Goal: Task Accomplishment & Management: Manage account settings

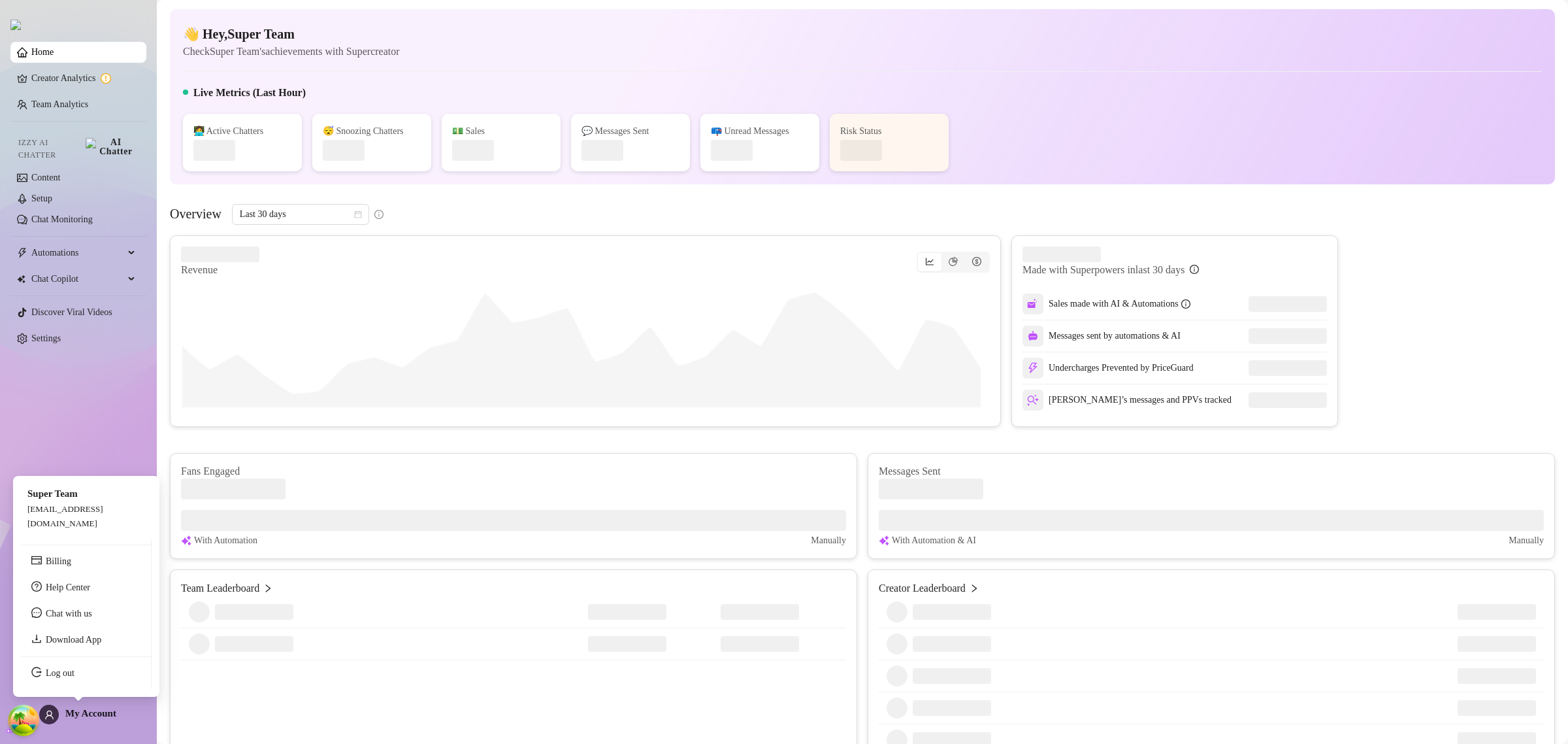
click at [86, 711] on span "My Account" at bounding box center [91, 713] width 51 height 11
click at [70, 674] on link "Log out" at bounding box center [59, 673] width 29 height 10
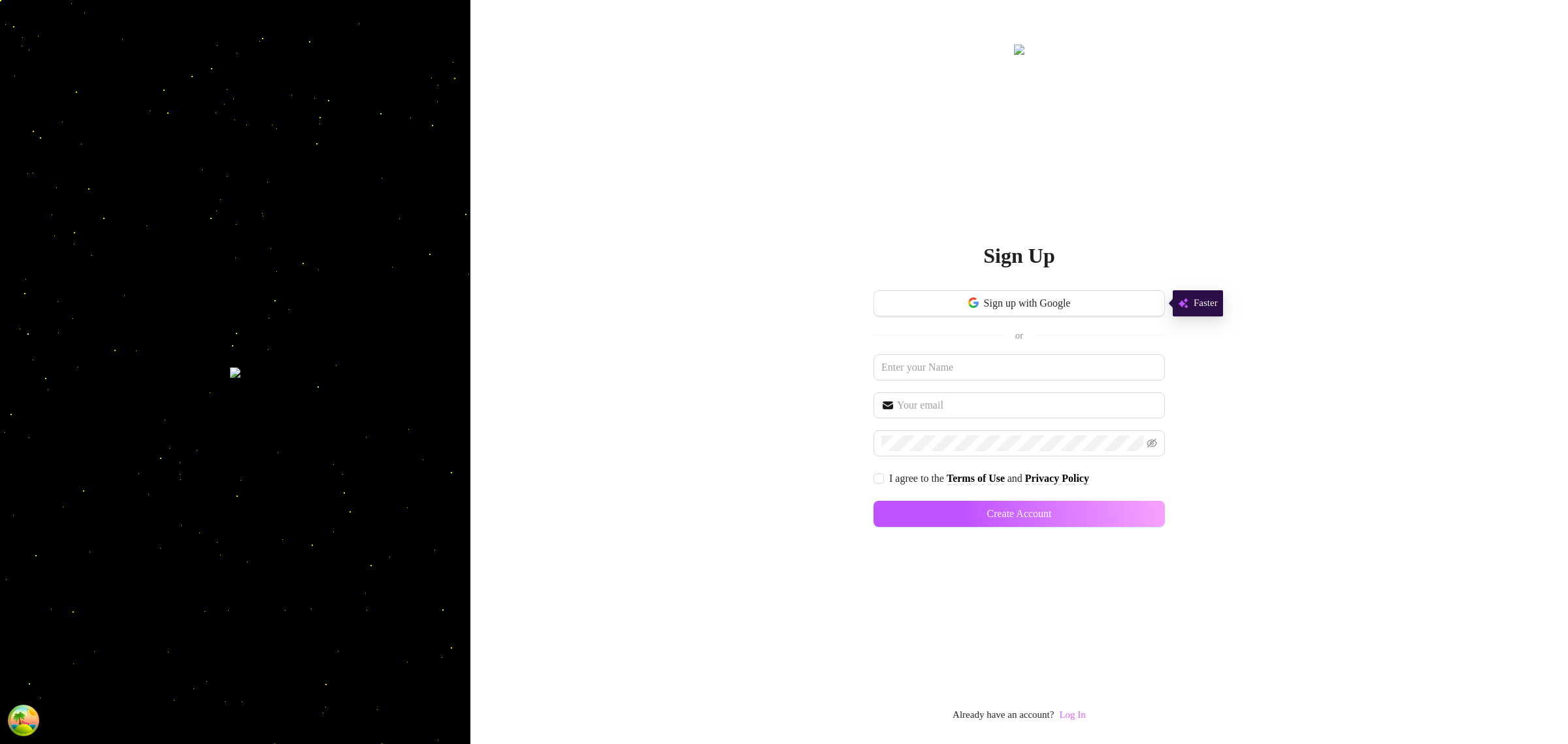
click at [1077, 716] on link "Log In" at bounding box center [1072, 715] width 26 height 11
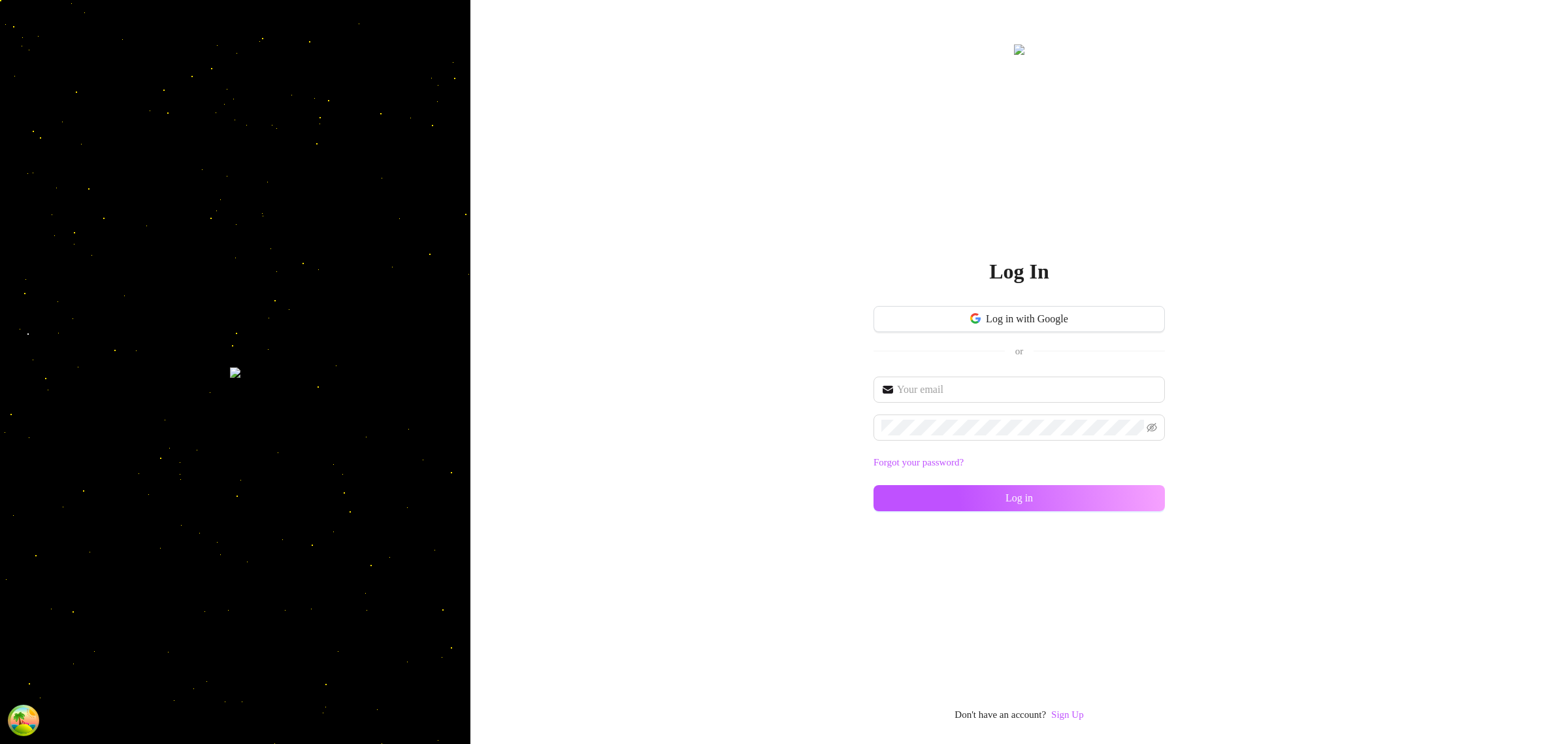
click at [1366, 574] on div "Log In Log in with Google or Forgot your password? Log in Don't have an account…" at bounding box center [1019, 372] width 1098 height 744
click at [1038, 389] on input "text" at bounding box center [1027, 389] width 260 height 15
type input "[EMAIL_ADDRESS][DOMAIN_NAME]"
click at [1038, 493] on button "Log in" at bounding box center [1020, 498] width 291 height 26
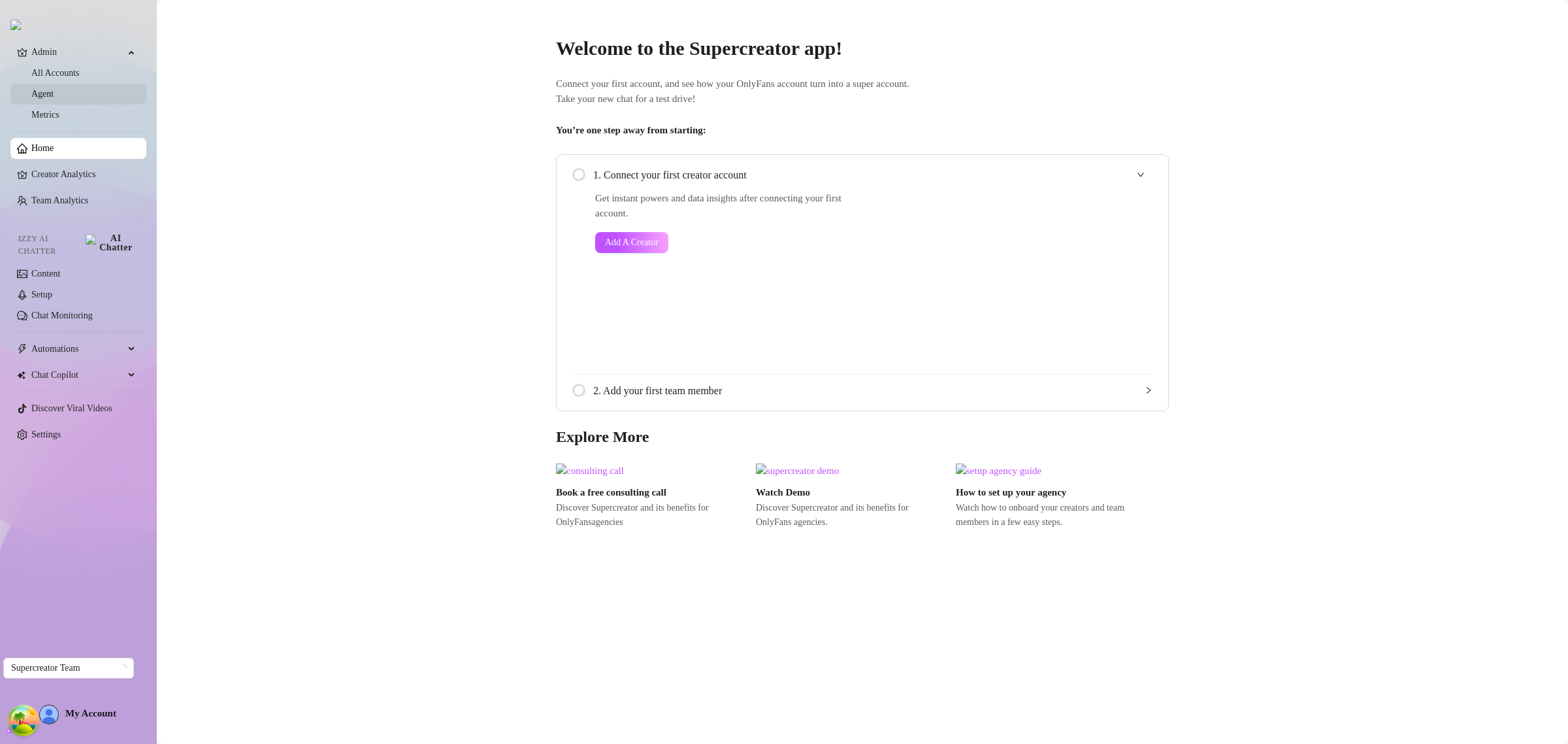
click at [53, 97] on link "Agent" at bounding box center [42, 94] width 22 height 10
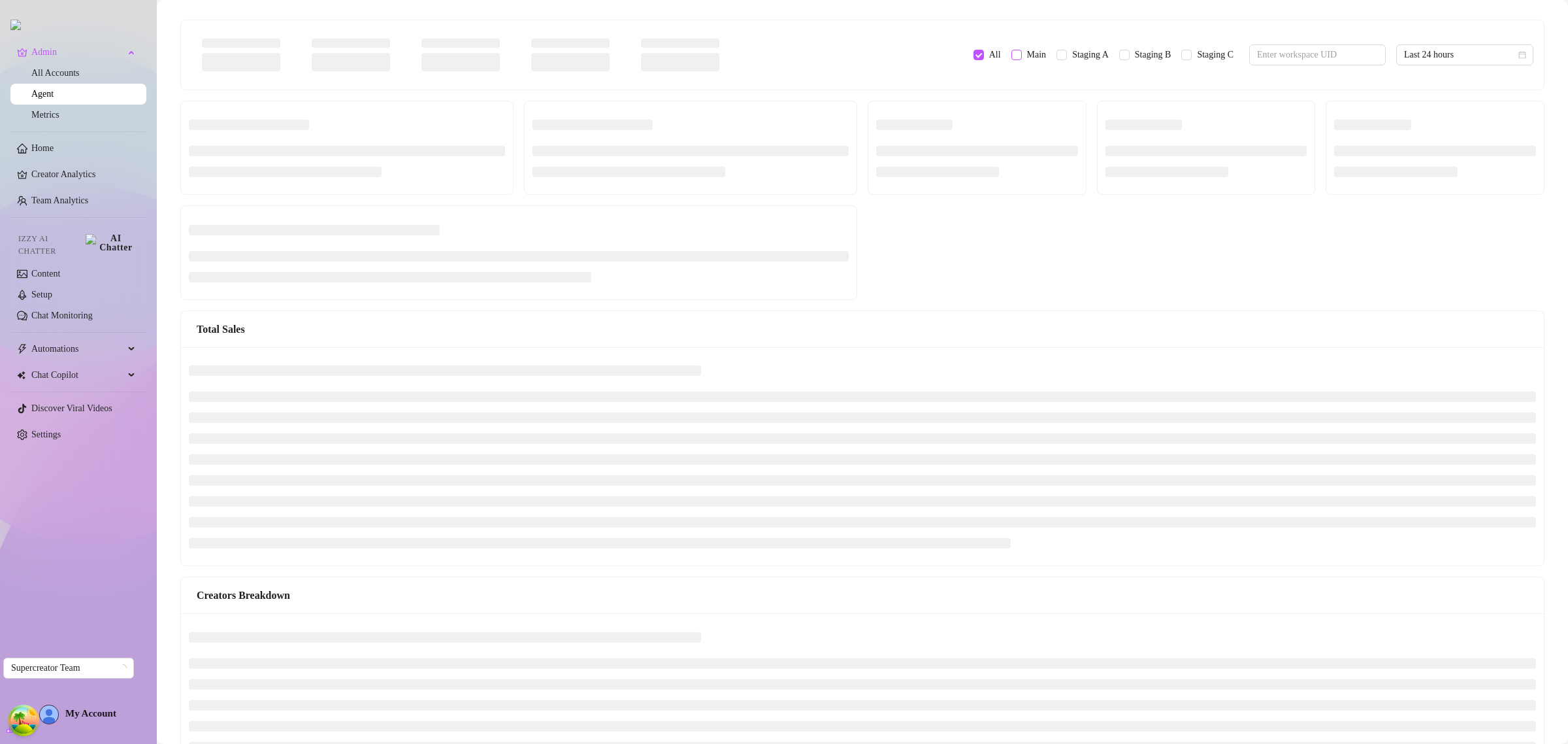
click at [1011, 59] on input "Main" at bounding box center [1017, 55] width 11 height 11
checkbox input "true"
click at [1056, 57] on input "Staging A" at bounding box center [1062, 55] width 11 height 11
checkbox input "true"
click at [1119, 57] on input "Staging B" at bounding box center [1124, 55] width 11 height 11
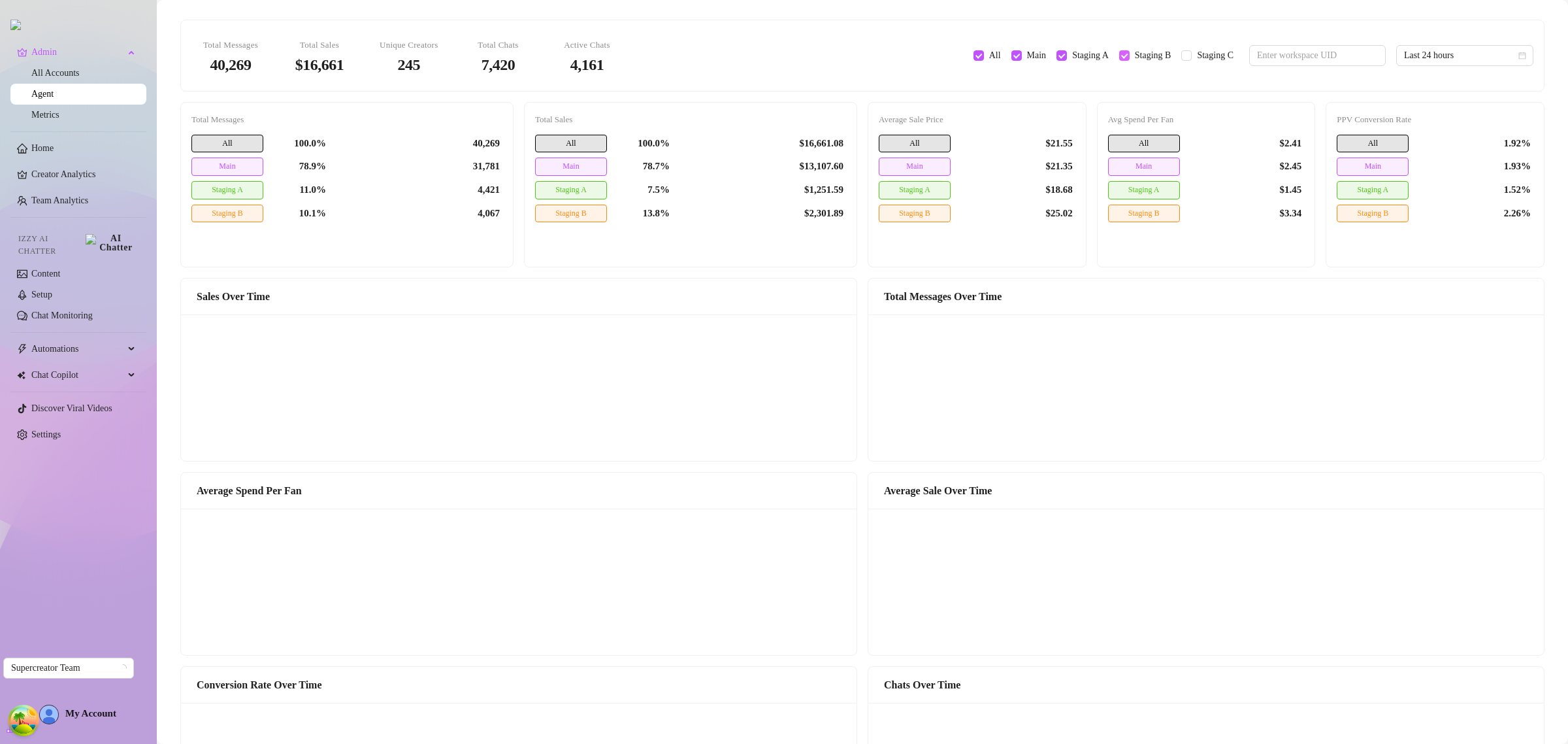
checkbox input "true"
click at [973, 55] on input "All" at bounding box center [979, 55] width 11 height 11
checkbox input "false"
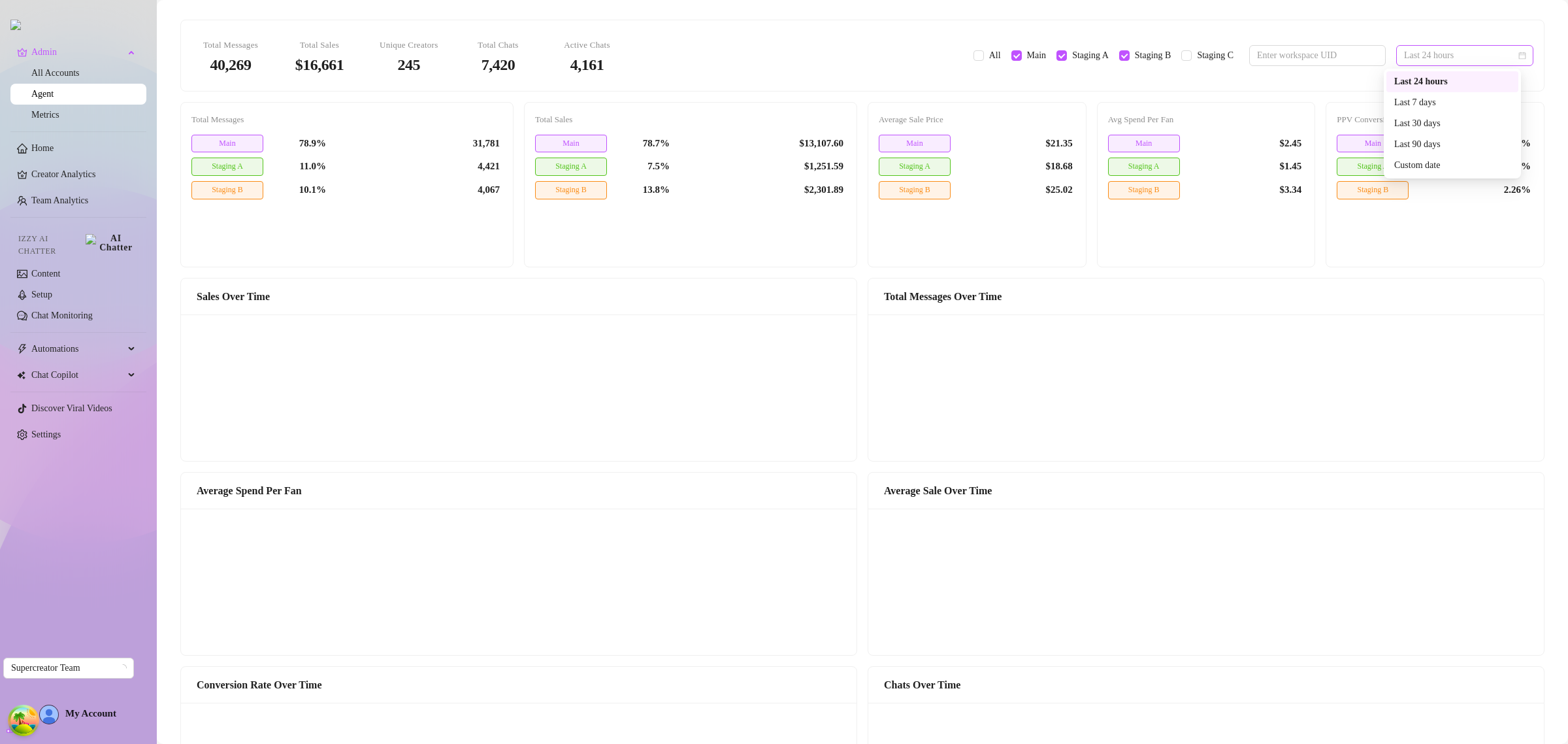
click at [1406, 50] on span "Last 24 hours" at bounding box center [1465, 55] width 122 height 19
click at [1407, 102] on div "Last 7 days" at bounding box center [1452, 103] width 116 height 15
click at [1410, 50] on span "Last 7 days" at bounding box center [1465, 55] width 122 height 19
click at [1411, 141] on div "Last 90 days" at bounding box center [1452, 144] width 116 height 15
